Goal: Information Seeking & Learning: Understand process/instructions

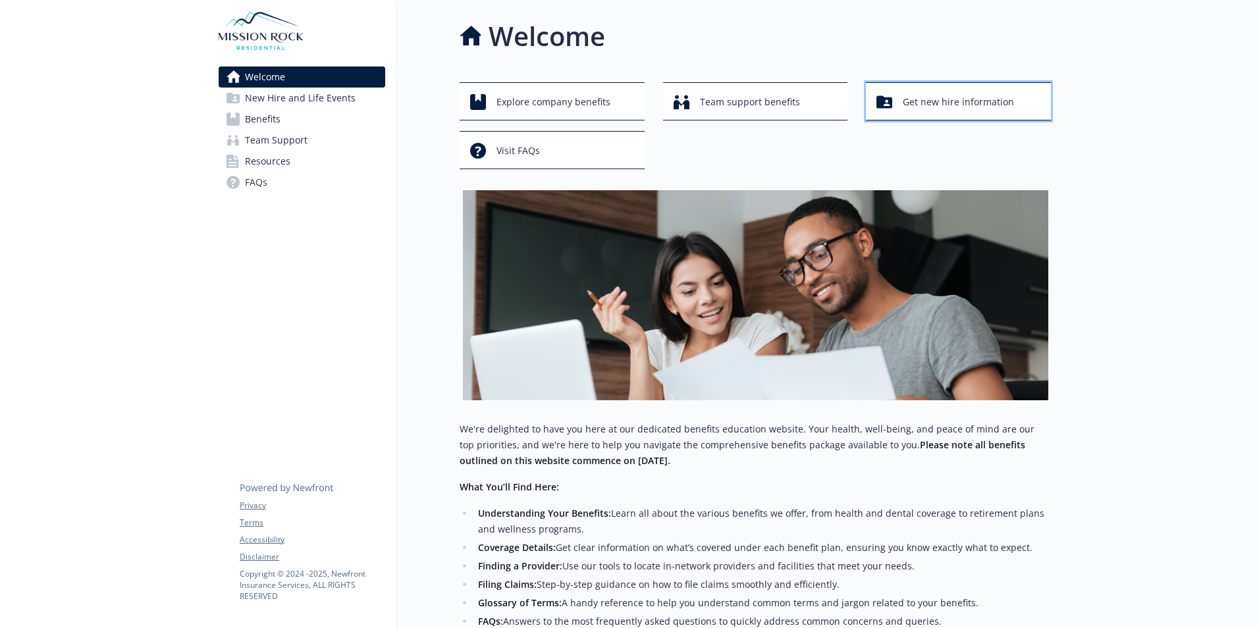
click at [918, 109] on span "Get new hire information" at bounding box center [958, 102] width 111 height 25
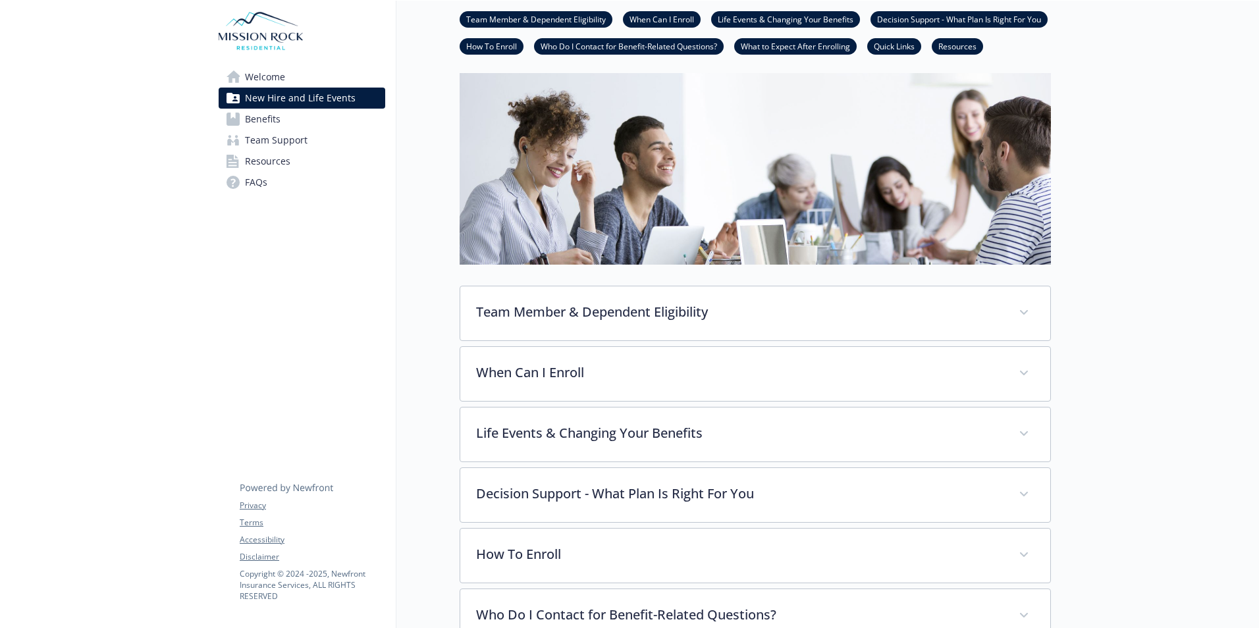
scroll to position [132, 0]
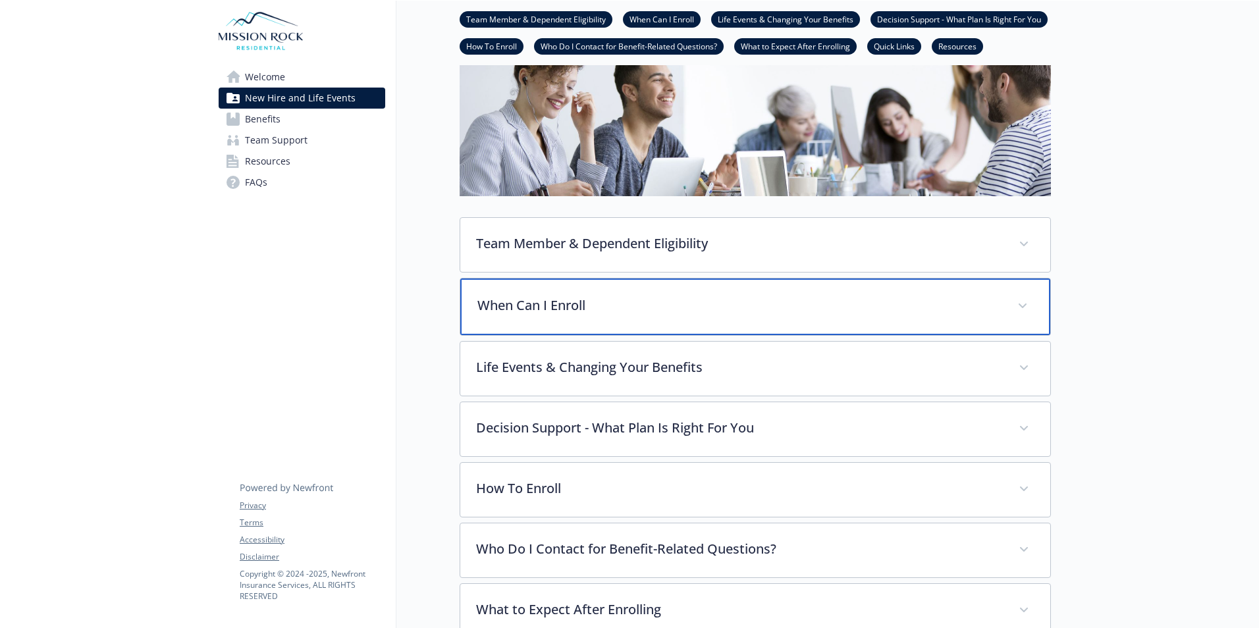
click at [533, 309] on p "When Can I Enroll" at bounding box center [739, 306] width 524 height 20
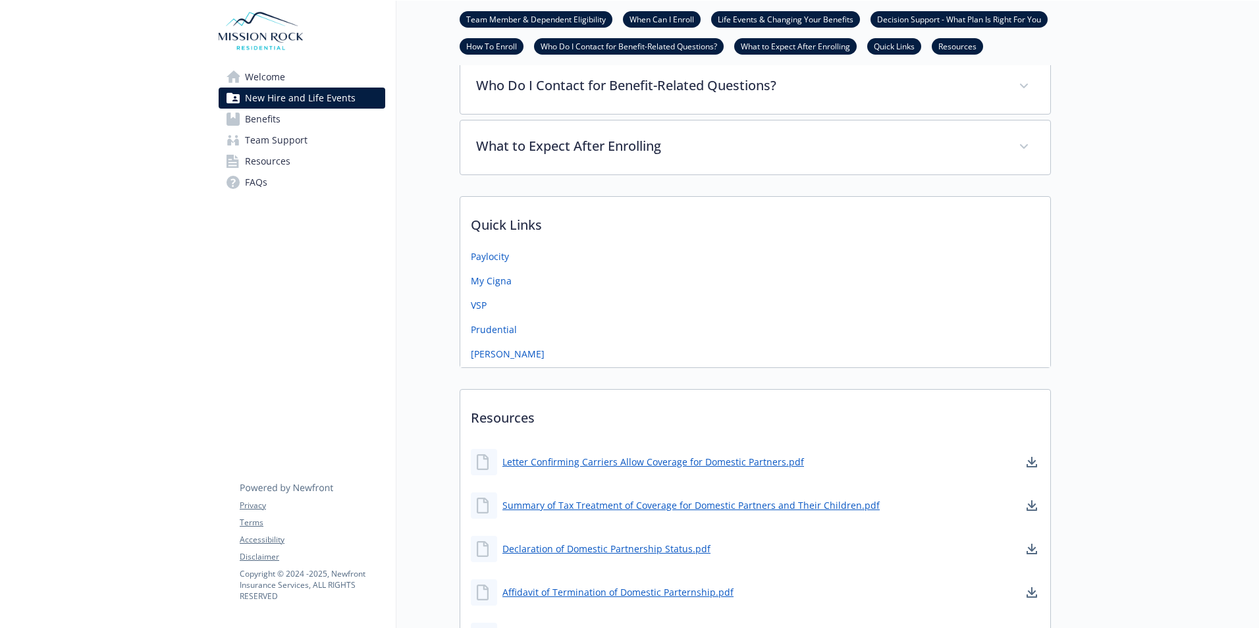
scroll to position [790, 0]
